Goal: Information Seeking & Learning: Learn about a topic

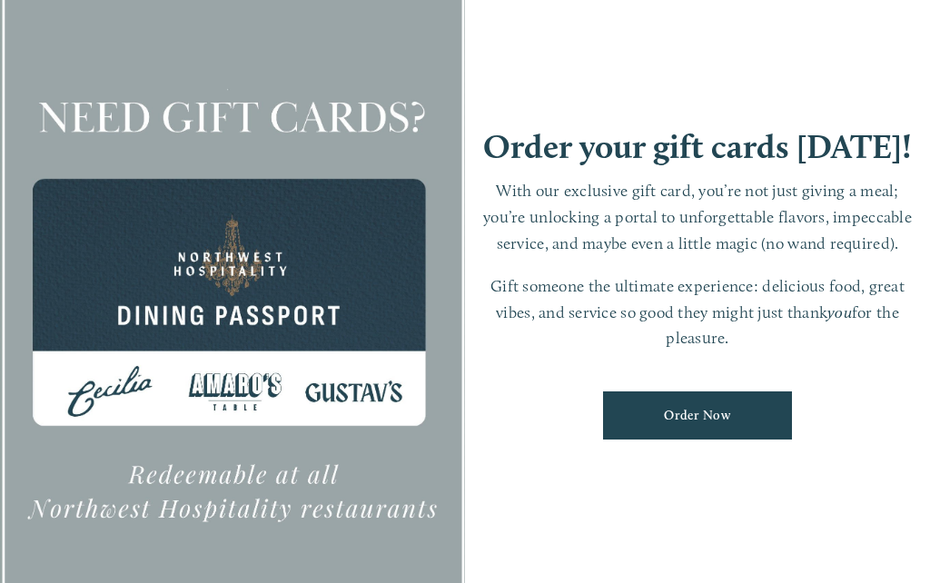
scroll to position [38, 0]
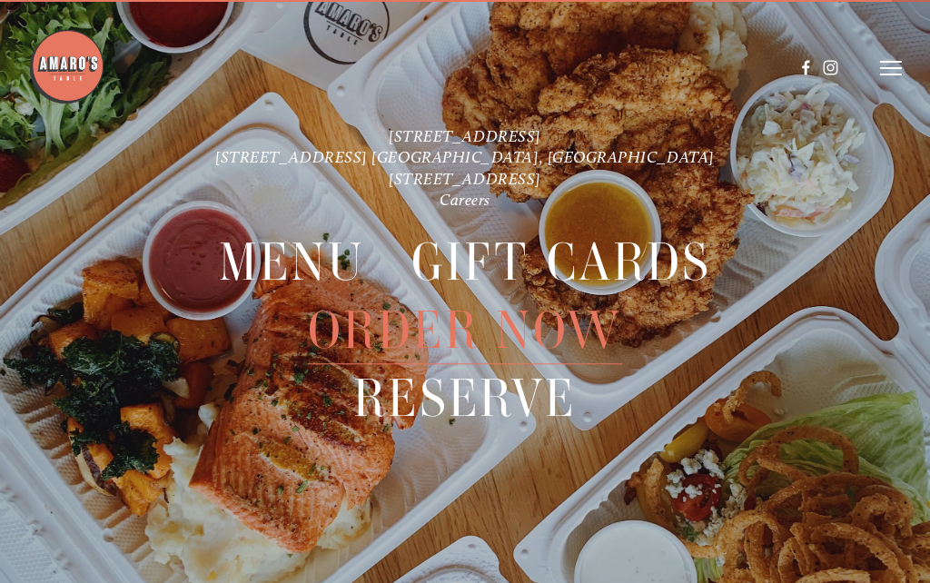
scroll to position [38, 0]
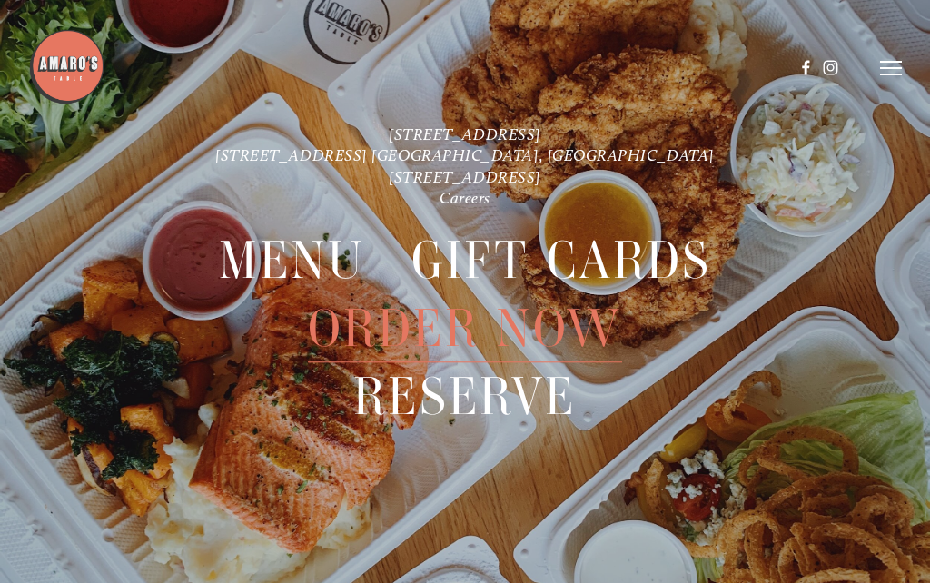
click at [285, 264] on span "Menu" at bounding box center [292, 260] width 147 height 67
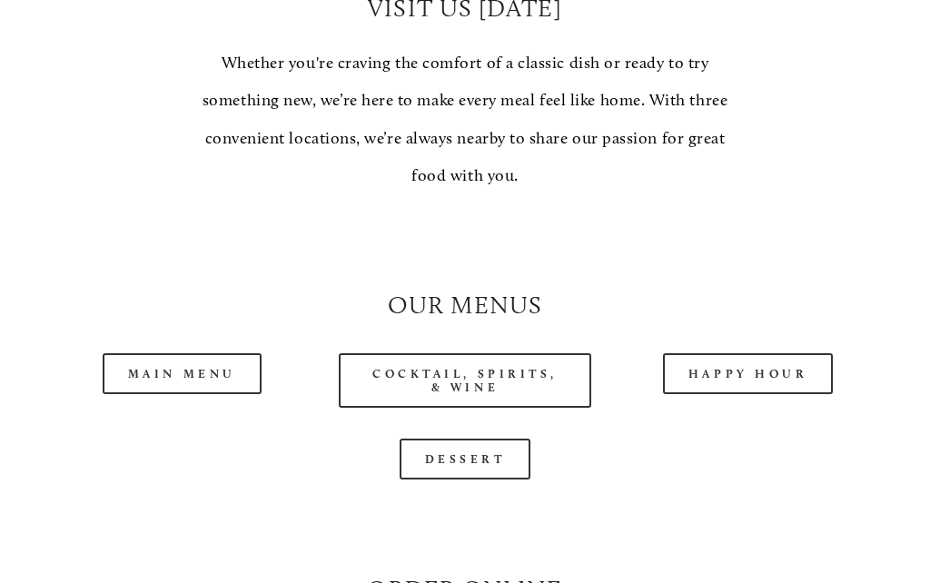
scroll to position [1346, 0]
click at [770, 353] on link "Happy Hour" at bounding box center [748, 373] width 171 height 41
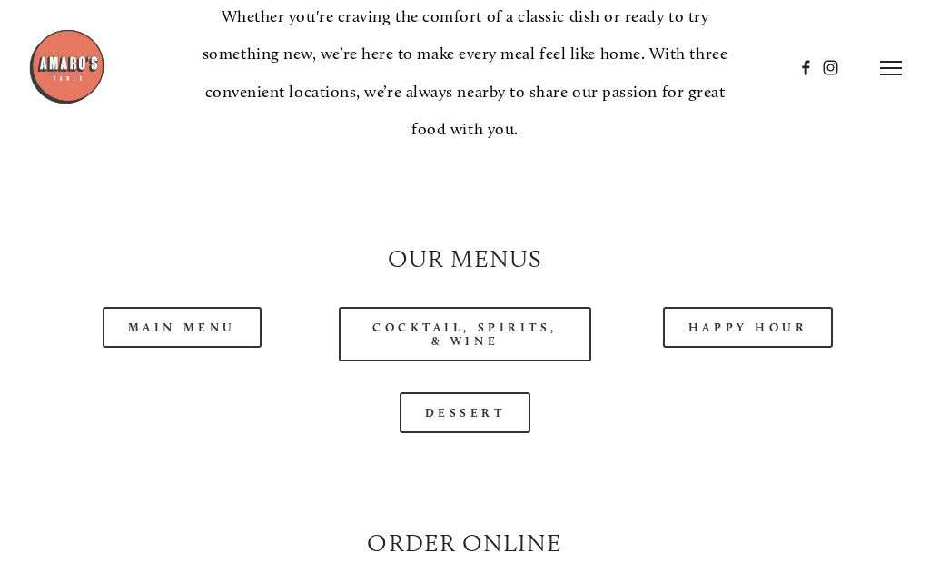
scroll to position [1393, 0]
click at [207, 322] on link "Main Menu" at bounding box center [182, 327] width 159 height 41
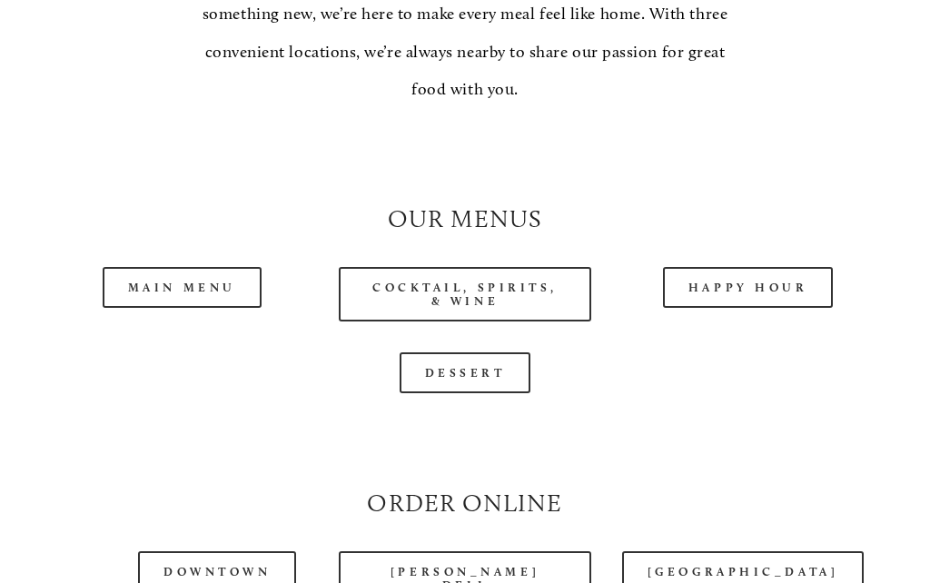
click at [496, 363] on link "Dessert" at bounding box center [465, 372] width 132 height 41
click at [542, 290] on link "Cocktail, Spirits, & Wine" at bounding box center [465, 294] width 252 height 54
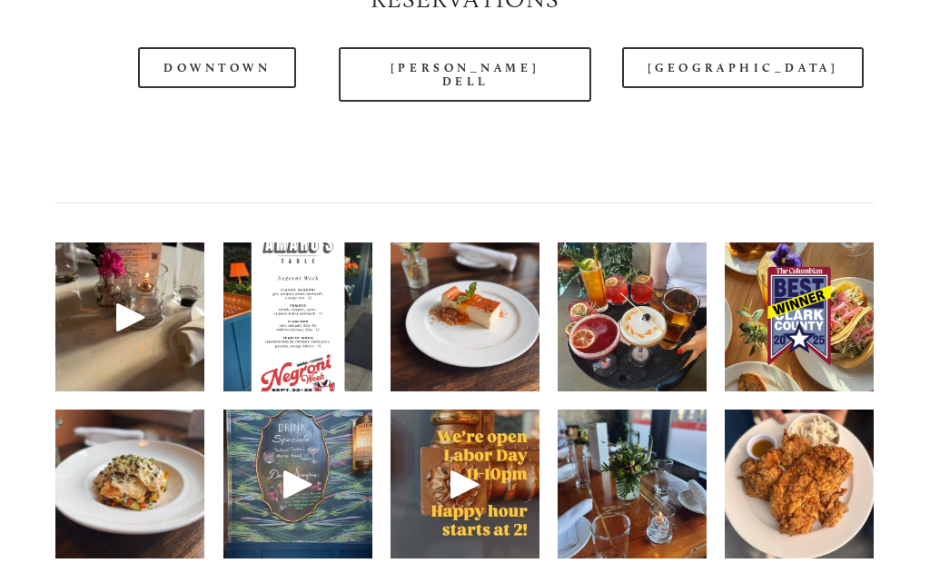
scroll to position [2150, 0]
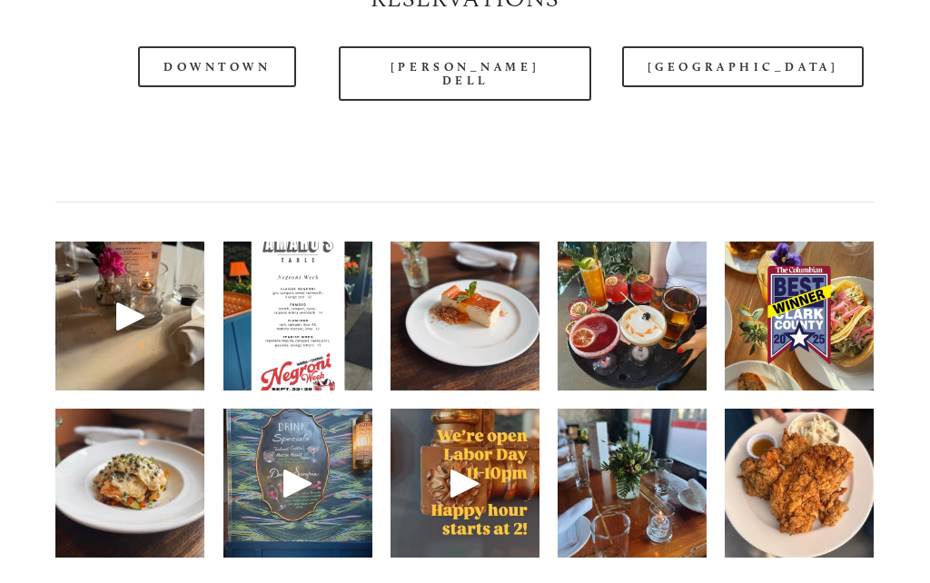
click at [494, 54] on div at bounding box center [411, 23] width 766 height 80
click at [446, 53] on div at bounding box center [411, 23] width 766 height 80
click at [457, 40] on div at bounding box center [411, 23] width 766 height 80
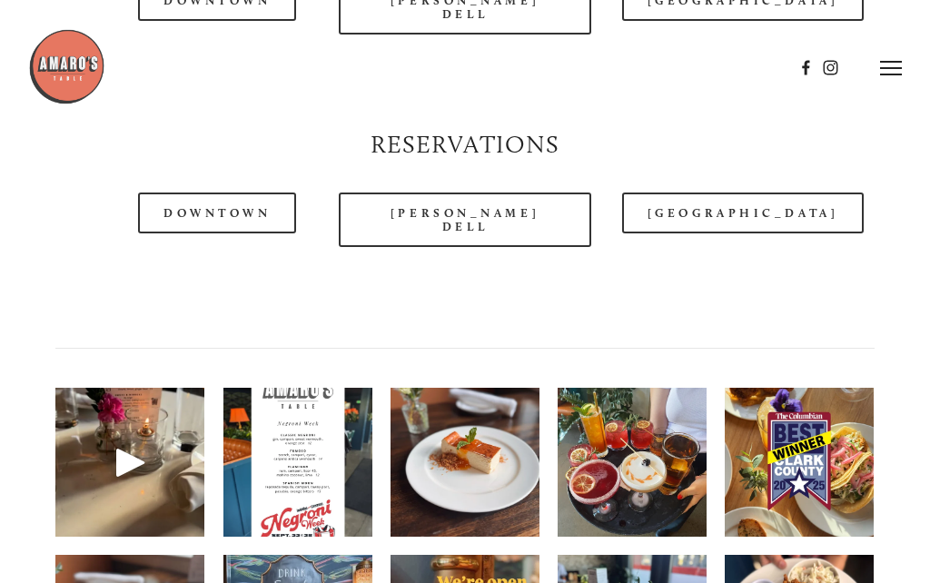
scroll to position [1963, 0]
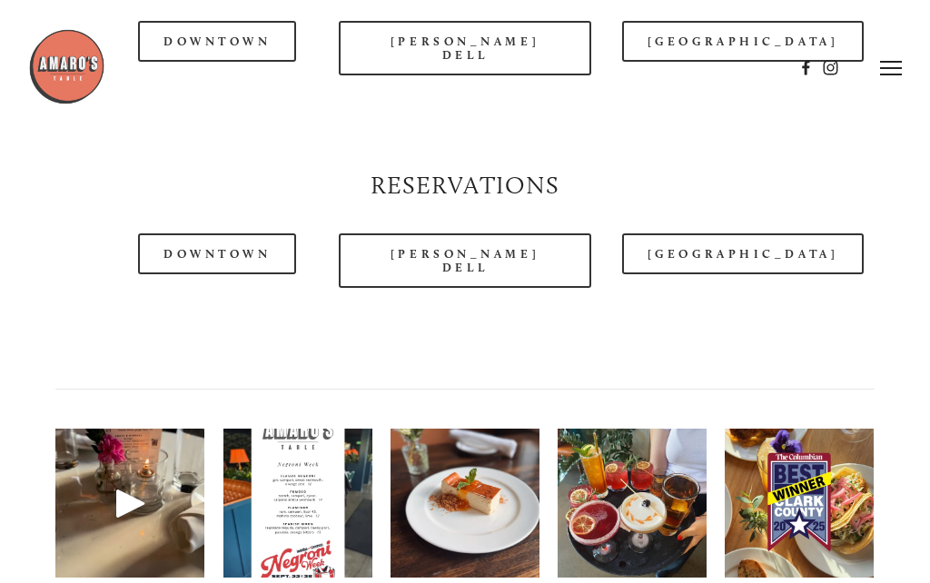
click at [451, 233] on link "[PERSON_NAME] Dell" at bounding box center [465, 260] width 252 height 54
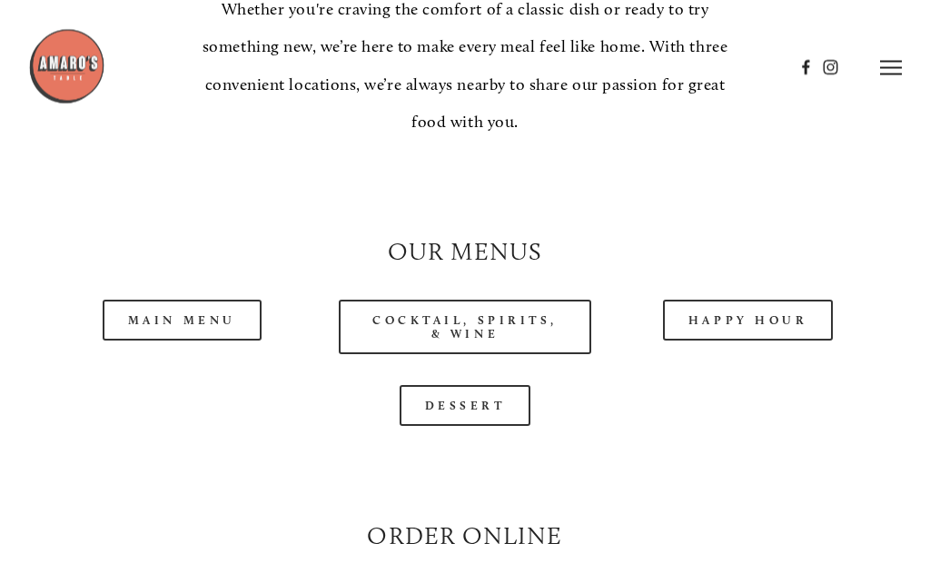
scroll to position [1400, 0]
click at [756, 300] on link "Happy Hour" at bounding box center [748, 320] width 171 height 41
